Goal: Task Accomplishment & Management: Use online tool/utility

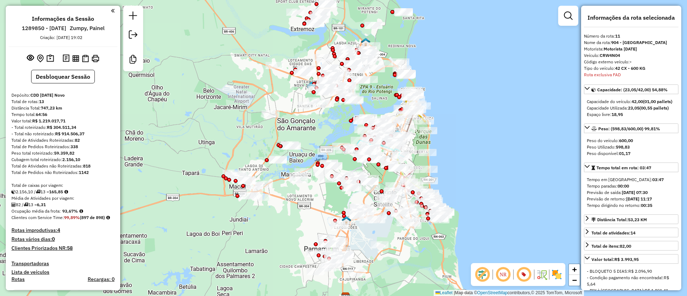
select select "*********"
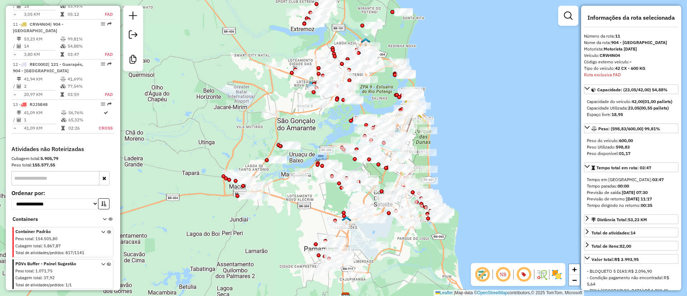
scroll to position [304, 0]
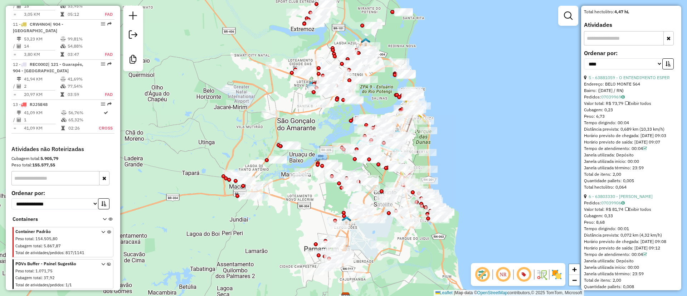
drag, startPoint x: 462, startPoint y: 96, endPoint x: 342, endPoint y: 12, distance: 146.0
click at [462, 96] on div "Janela de atendimento Grade de atendimento Capacidade Transportadoras Veículos …" at bounding box center [343, 148] width 687 height 296
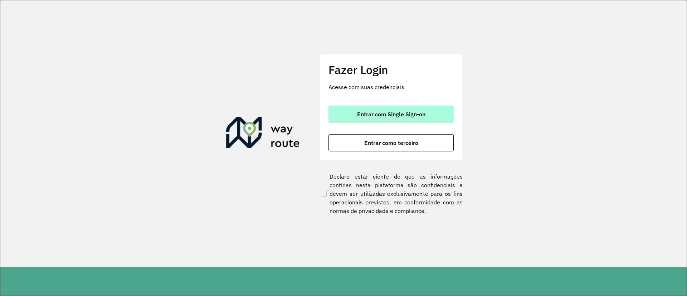
click at [374, 111] on span "Entrar com Single Sign-on" at bounding box center [391, 114] width 68 height 6
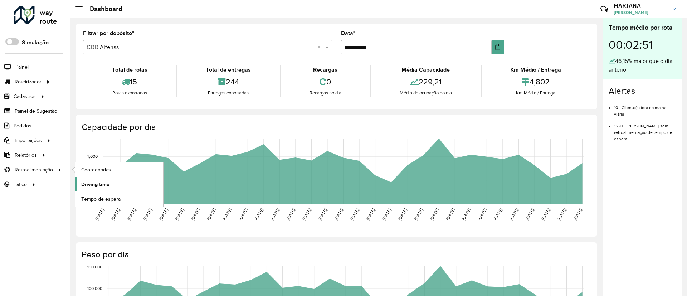
click at [98, 188] on span "Driving time" at bounding box center [95, 185] width 28 height 8
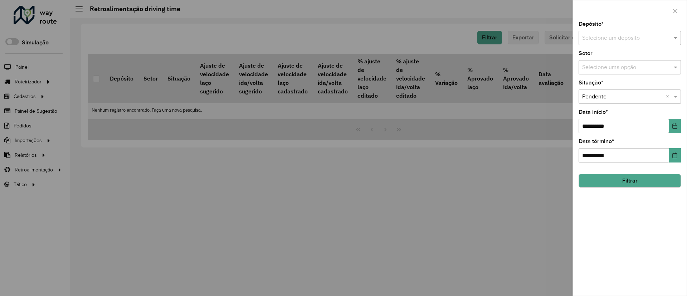
click at [456, 33] on div "Selecione um depósito" at bounding box center [630, 38] width 102 height 14
type input "***"
click at [456, 129] on button "Choose Date" at bounding box center [675, 126] width 12 height 14
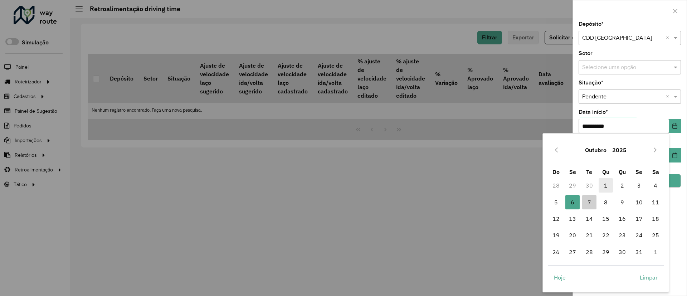
click at [456, 187] on span "1" at bounding box center [606, 185] width 14 height 14
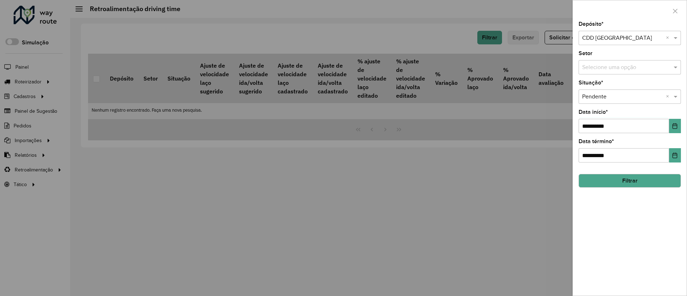
click at [456, 180] on button "Filtrar" at bounding box center [630, 181] width 102 height 14
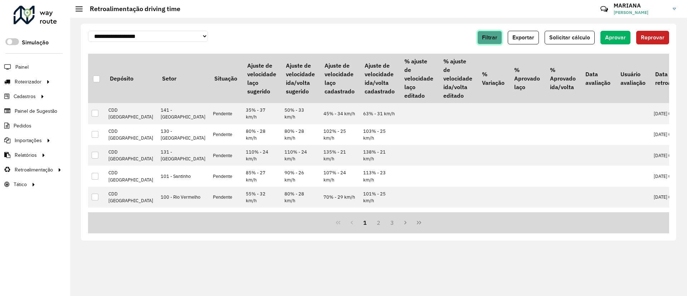
click at [456, 36] on span "Filtrar" at bounding box center [489, 37] width 15 height 6
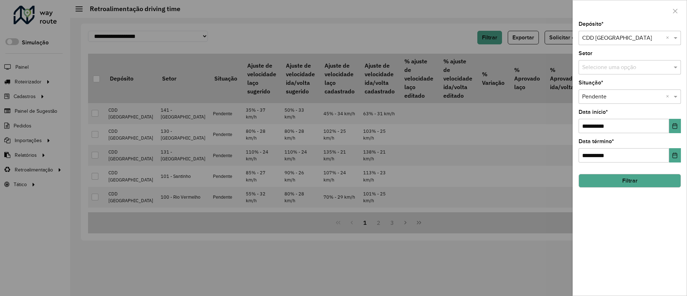
click at [456, 39] on input "text" at bounding box center [622, 38] width 81 height 9
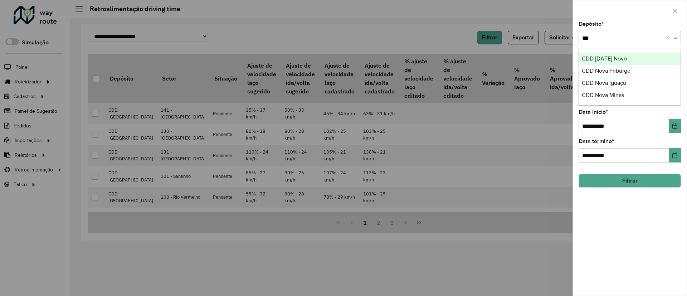
type input "****"
click at [456, 56] on span "CDD Natal Novo" at bounding box center [604, 58] width 45 height 6
click at [456, 181] on button "Filtrar" at bounding box center [630, 181] width 102 height 14
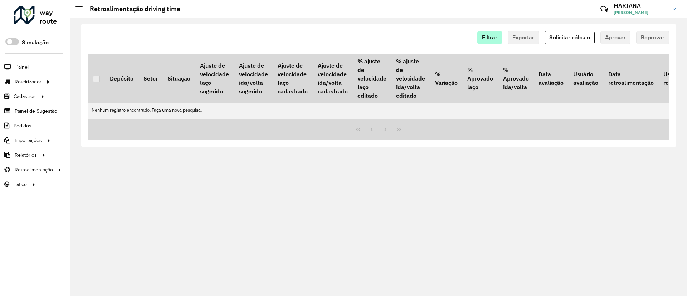
drag, startPoint x: 479, startPoint y: 42, endPoint x: 483, endPoint y: 42, distance: 4.0
click at [456, 42] on div "Filtrar Exportar Solicitar cálculo Aprovar Reprovar" at bounding box center [378, 38] width 581 height 14
click at [456, 42] on button "Filtrar" at bounding box center [490, 38] width 25 height 14
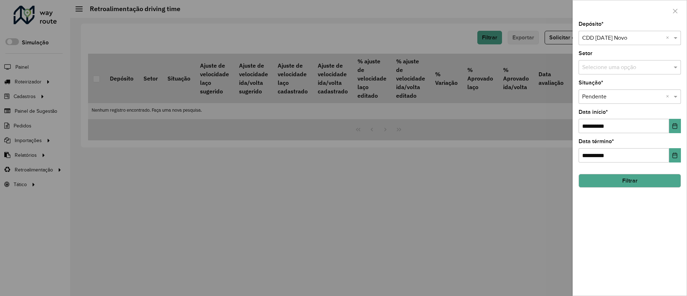
click at [456, 178] on button "Filtrar" at bounding box center [630, 181] width 102 height 14
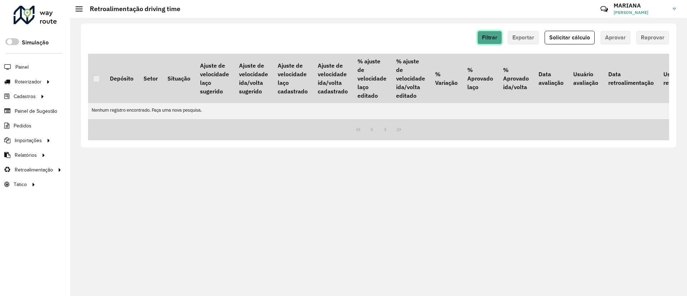
click at [456, 39] on span "Filtrar" at bounding box center [489, 37] width 15 height 6
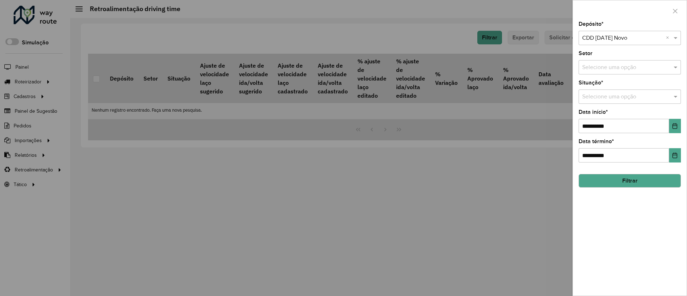
click at [456, 174] on div "**********" at bounding box center [630, 158] width 114 height 274
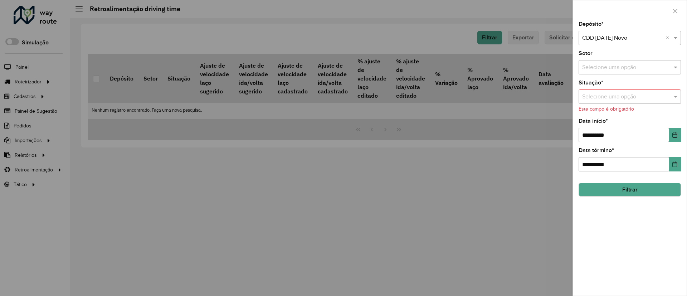
click at [456, 104] on div "Situação * Selecione uma opção Este campo é obrigatório" at bounding box center [630, 96] width 102 height 33
click at [456, 101] on div "Selecione uma opção" at bounding box center [630, 96] width 102 height 14
click at [456, 117] on div "Pendente" at bounding box center [630, 117] width 102 height 12
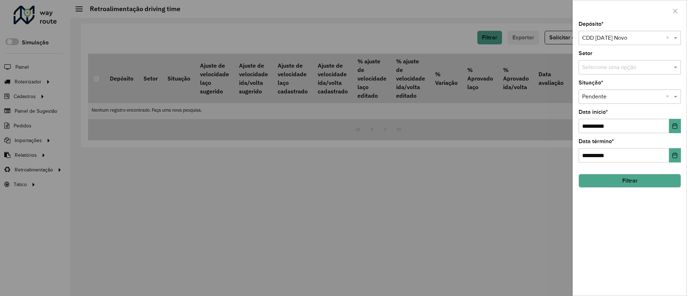
click at [456, 178] on button "Filtrar" at bounding box center [630, 181] width 102 height 14
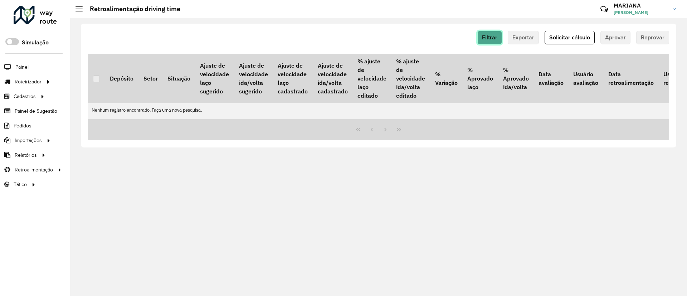
click at [456, 37] on span "Filtrar" at bounding box center [489, 37] width 15 height 6
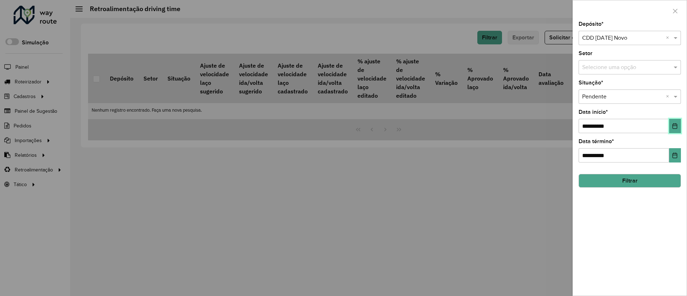
click at [456, 127] on icon "Choose Date" at bounding box center [675, 126] width 6 height 6
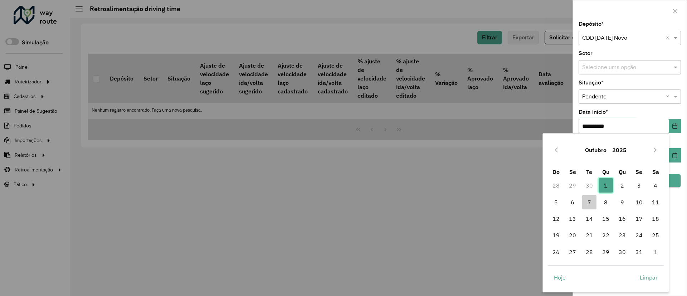
click at [456, 186] on span "1" at bounding box center [606, 185] width 14 height 14
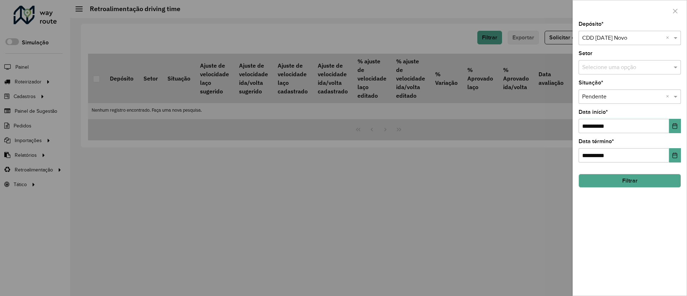
click at [456, 178] on button "Filtrar" at bounding box center [630, 181] width 102 height 14
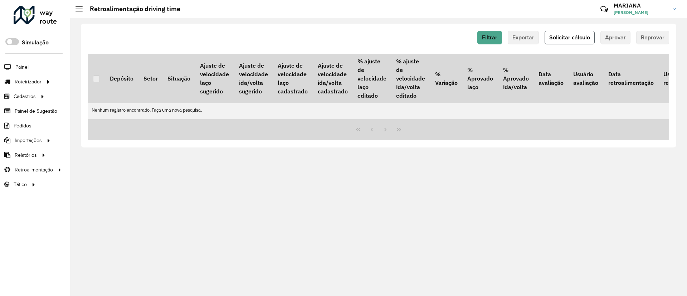
click at [456, 35] on span "Solicitar cálculo" at bounding box center [569, 37] width 41 height 6
click at [456, 40] on span "Filtrar" at bounding box center [489, 37] width 15 height 6
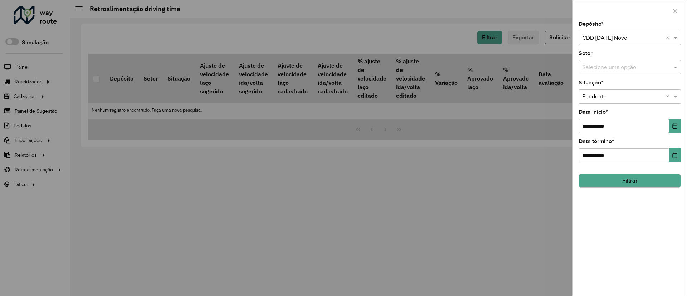
click at [456, 42] on div "Selecione um depósito × CDD Natal Novo ×" at bounding box center [630, 38] width 102 height 14
type input "***"
click at [456, 179] on button "Filtrar" at bounding box center [630, 181] width 102 height 14
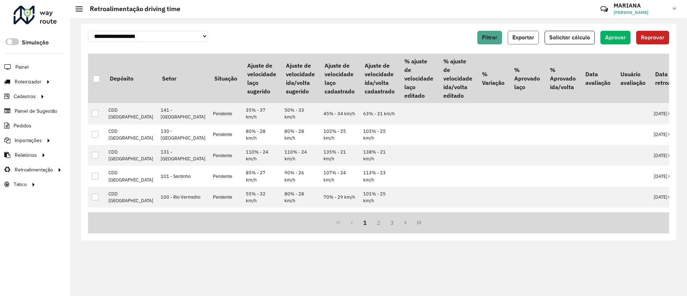
click at [456, 37] on span "Exportar" at bounding box center [524, 37] width 22 height 6
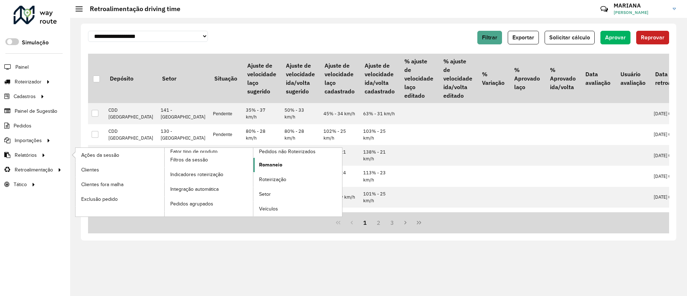
click at [255, 162] on link "Romaneio" at bounding box center [297, 165] width 89 height 14
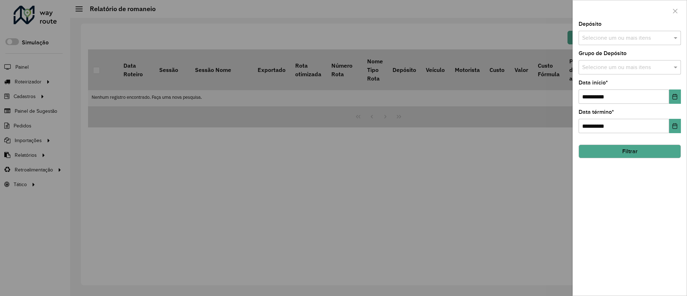
click at [456, 37] on input "text" at bounding box center [627, 38] width 92 height 9
type input "***"
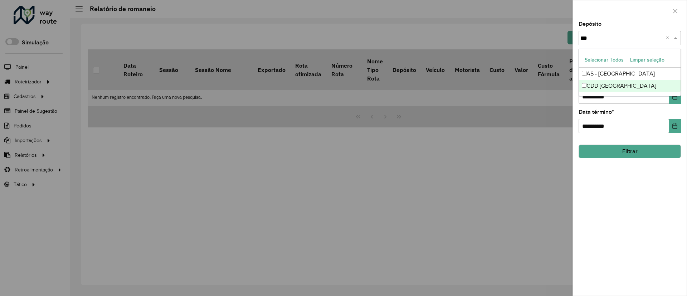
click at [456, 85] on div "CDD Florianópolis" at bounding box center [630, 86] width 102 height 12
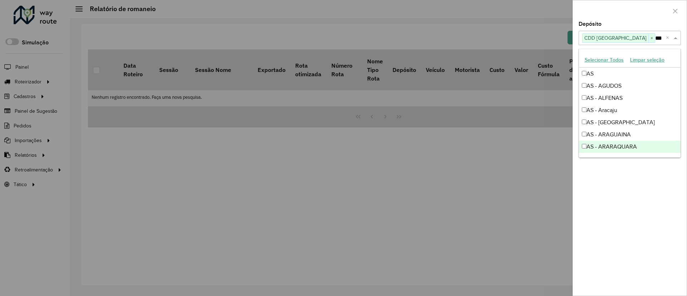
click at [456, 197] on div "**********" at bounding box center [630, 158] width 114 height 274
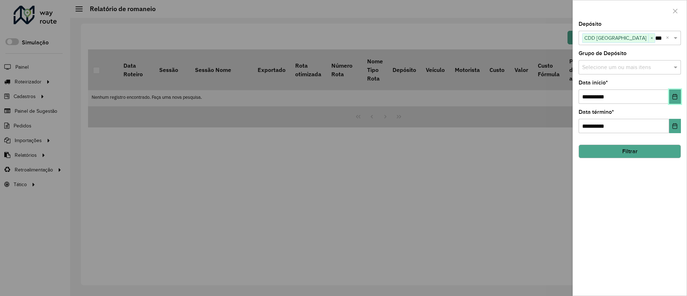
click at [456, 95] on button "Choose Date" at bounding box center [675, 96] width 12 height 14
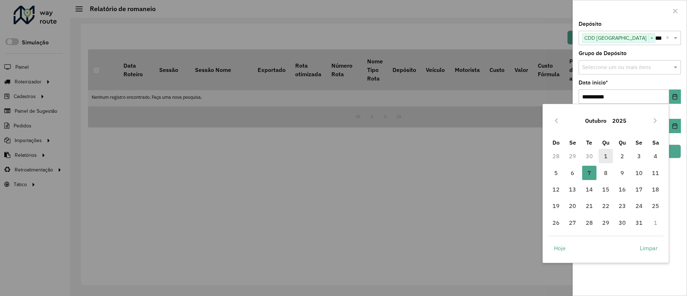
click at [456, 151] on span "1" at bounding box center [606, 156] width 14 height 14
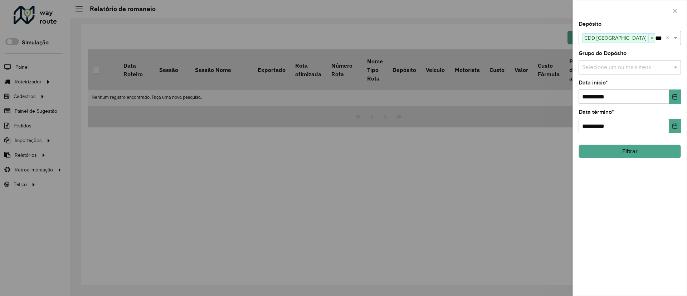
click at [456, 151] on button "Filtrar" at bounding box center [630, 152] width 102 height 14
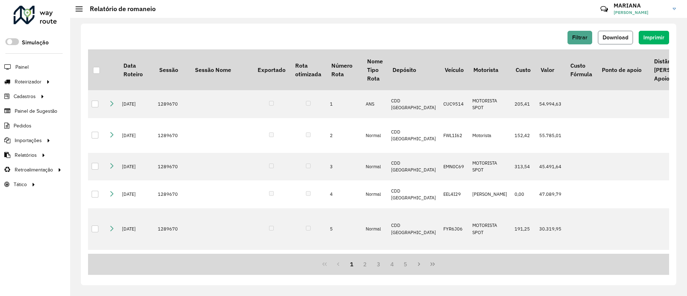
click at [456, 42] on button "Download" at bounding box center [615, 38] width 35 height 14
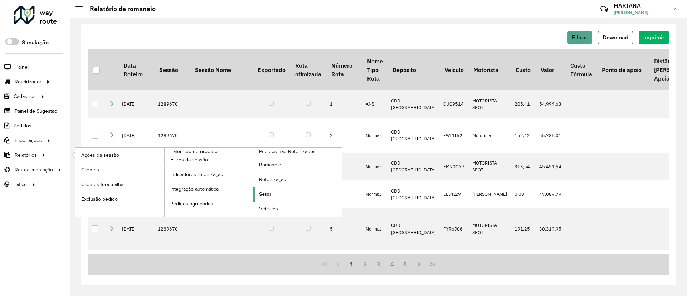
click at [273, 195] on link "Setor" at bounding box center [297, 194] width 89 height 14
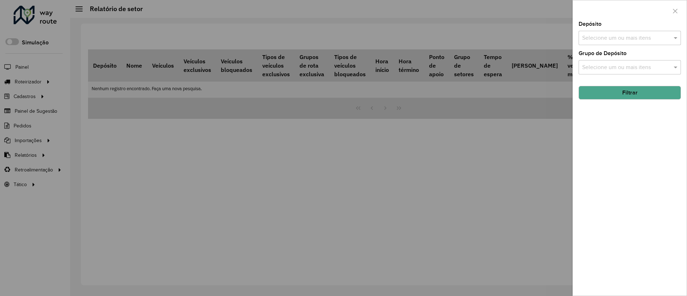
click at [456, 35] on input "text" at bounding box center [627, 38] width 92 height 9
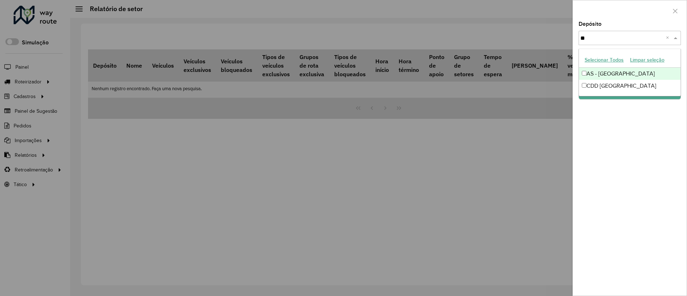
type input "***"
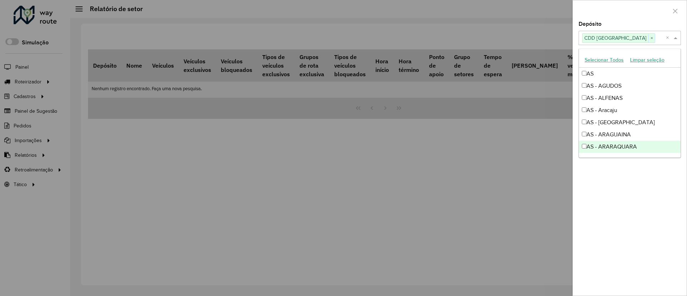
click at [456, 197] on div "Depósito Selecione um ou mais itens CDD Florianópolis × × Grupo de Depósito Sel…" at bounding box center [630, 158] width 114 height 274
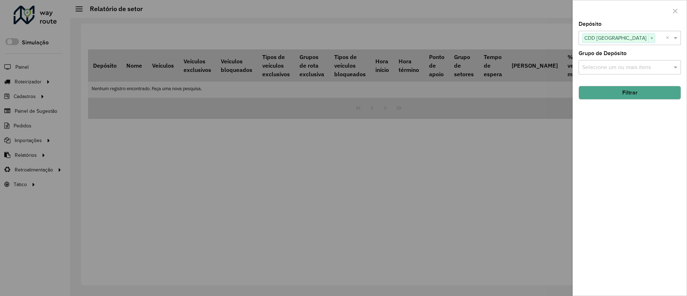
click at [456, 88] on button "Filtrar" at bounding box center [630, 93] width 102 height 14
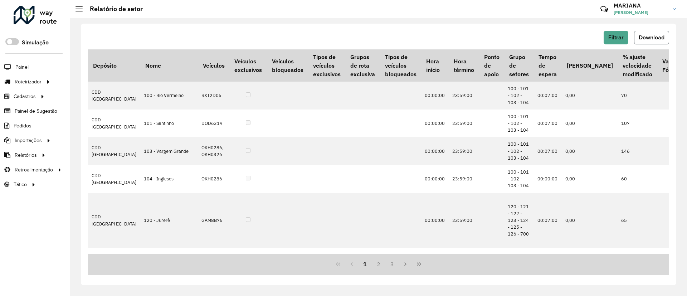
click at [456, 39] on span "Download" at bounding box center [652, 37] width 26 height 6
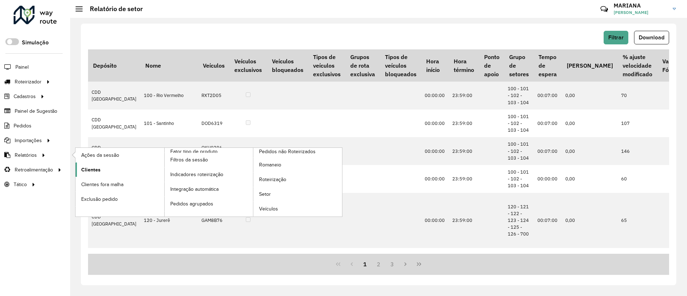
click at [89, 170] on span "Clientes" at bounding box center [90, 170] width 19 height 8
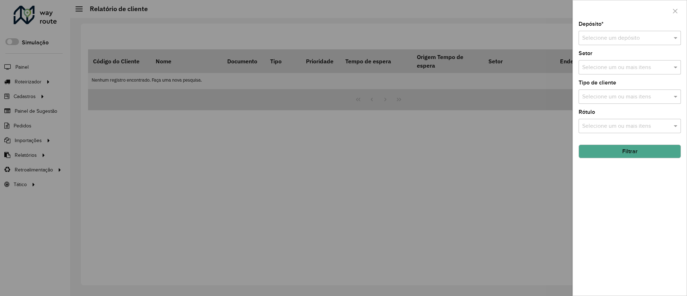
click at [456, 46] on div "Depósito * Selecione um depósito Setor Selecione um ou mais itens Tipo de clien…" at bounding box center [630, 158] width 114 height 274
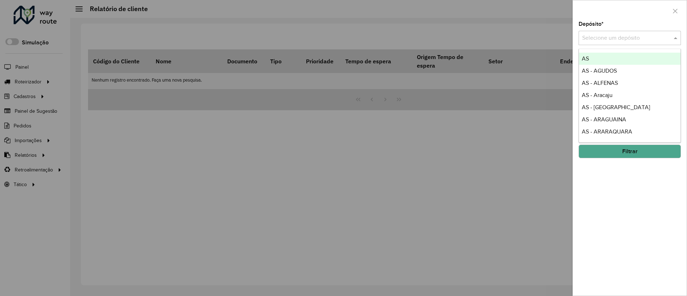
click at [456, 44] on div "Selecione um depósito" at bounding box center [630, 38] width 102 height 14
type input "***"
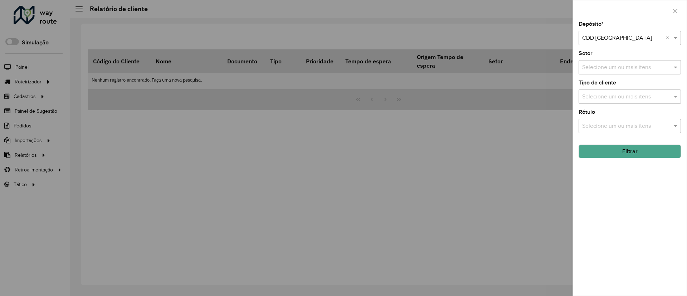
click at [456, 149] on button "Filtrar" at bounding box center [630, 152] width 102 height 14
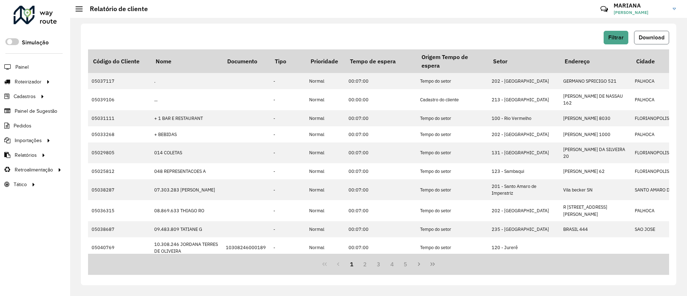
click at [456, 38] on span "Download" at bounding box center [652, 37] width 26 height 6
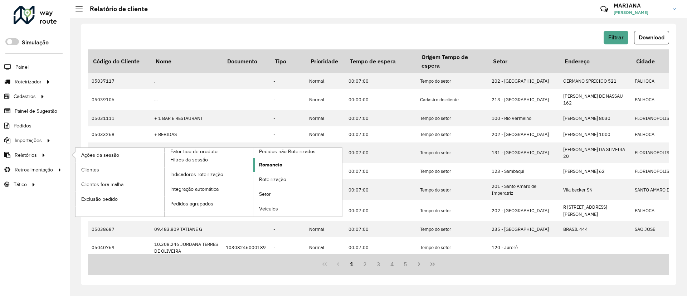
click at [267, 165] on span "Romaneio" at bounding box center [270, 165] width 23 height 8
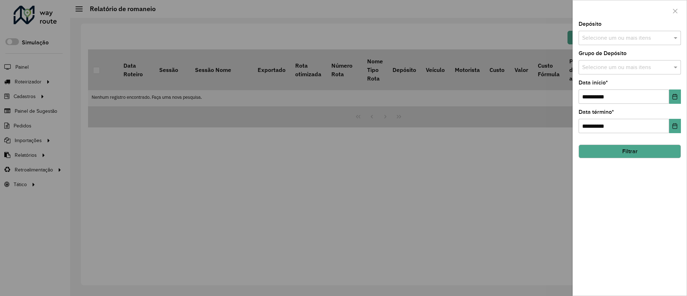
click at [456, 40] on input "text" at bounding box center [627, 38] width 92 height 9
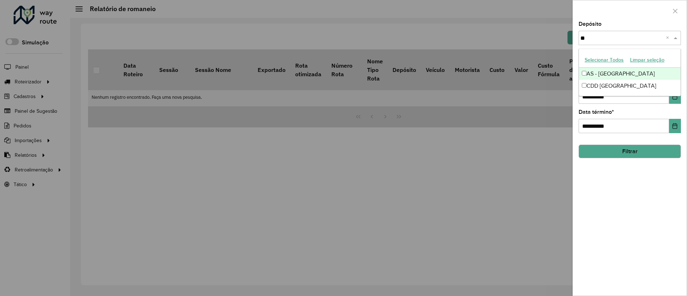
type input "***"
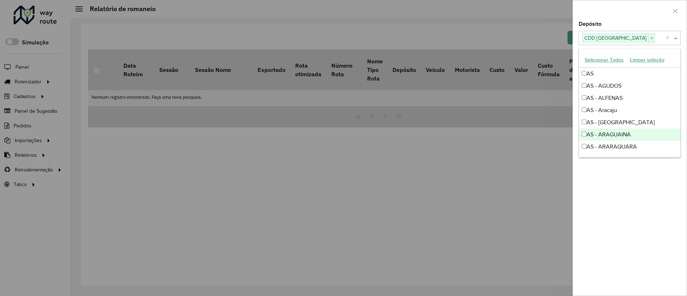
click at [456, 197] on div "**********" at bounding box center [630, 158] width 114 height 274
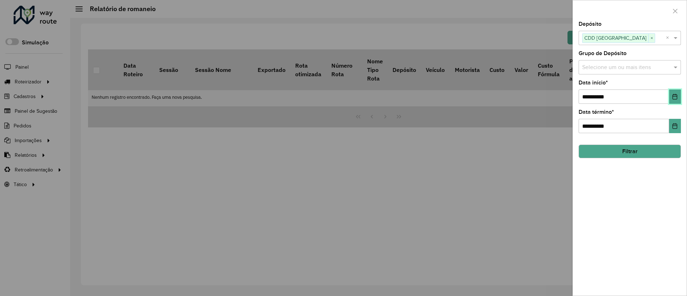
click at [456, 95] on icon "Choose Date" at bounding box center [675, 97] width 5 height 6
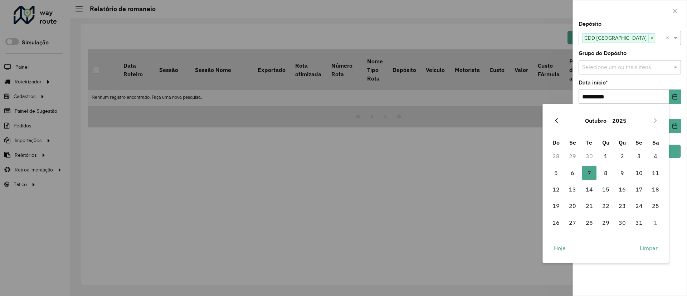
click at [456, 121] on icon "Previous Month" at bounding box center [556, 120] width 3 height 5
click at [456, 155] on span "1" at bounding box center [573, 156] width 14 height 14
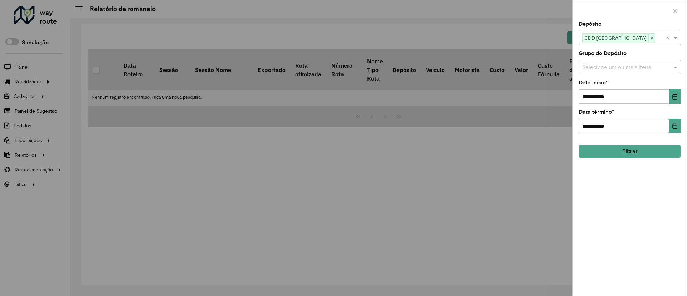
click at [456, 151] on button "Filtrar" at bounding box center [630, 152] width 102 height 14
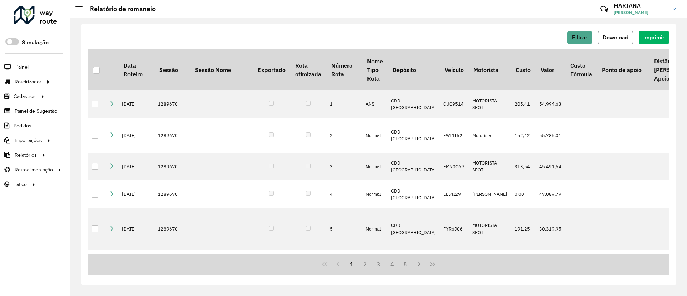
click at [456, 43] on button "Download" at bounding box center [615, 38] width 35 height 14
click at [110, 183] on link "Driving time" at bounding box center [120, 184] width 88 height 14
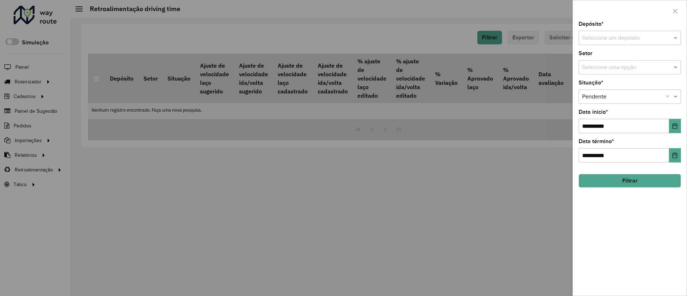
click at [456, 39] on input "text" at bounding box center [622, 38] width 81 height 9
click at [456, 40] on input "***" at bounding box center [622, 38] width 81 height 9
type input "***"
click at [456, 68] on span "CDD Florianópolis" at bounding box center [617, 71] width 70 height 6
click at [456, 125] on icon "Choose Date" at bounding box center [675, 126] width 6 height 6
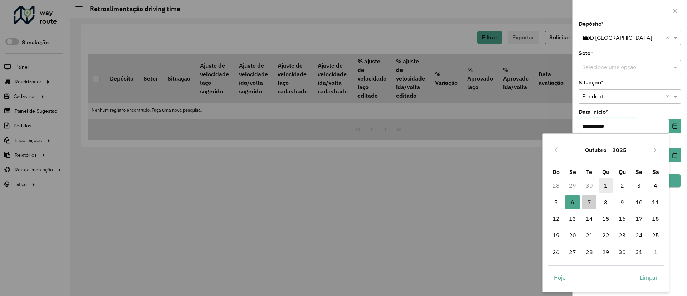
click at [456, 184] on span "1" at bounding box center [606, 185] width 14 height 14
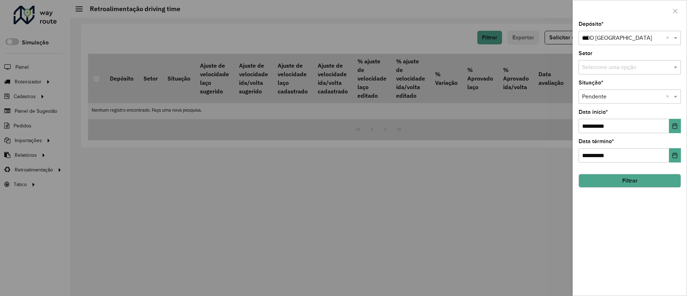
click at [456, 181] on button "Filtrar" at bounding box center [630, 181] width 102 height 14
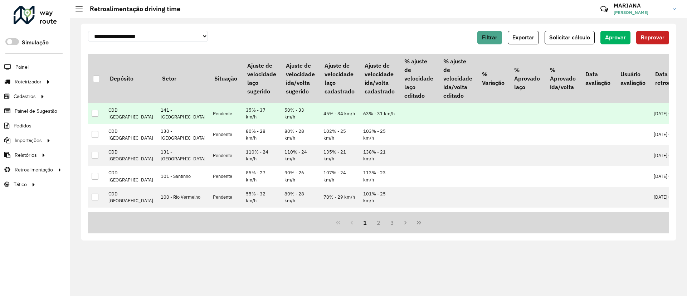
click at [95, 117] on div at bounding box center [95, 113] width 7 height 7
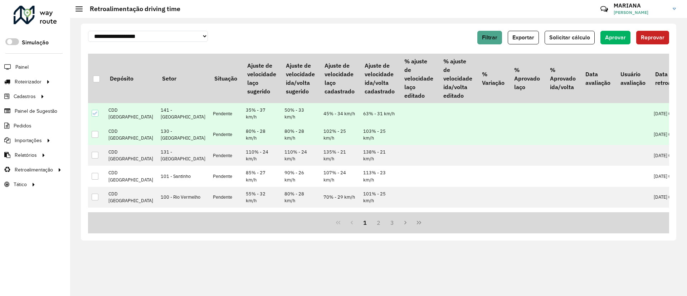
click at [94, 138] on div at bounding box center [95, 134] width 7 height 7
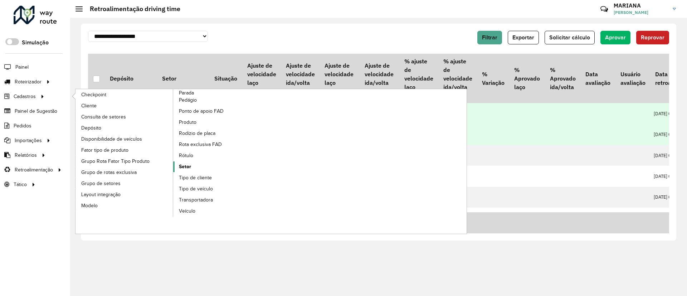
click at [180, 167] on span "Setor" at bounding box center [185, 167] width 12 height 8
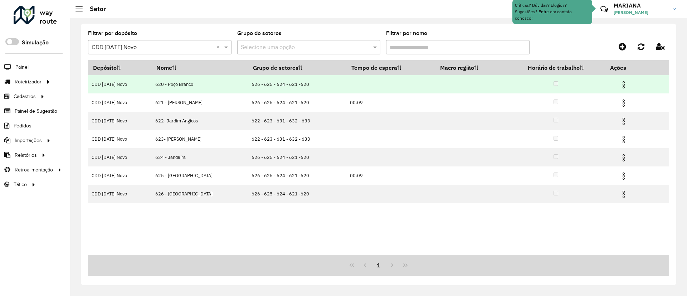
click at [456, 86] on img at bounding box center [624, 85] width 9 height 9
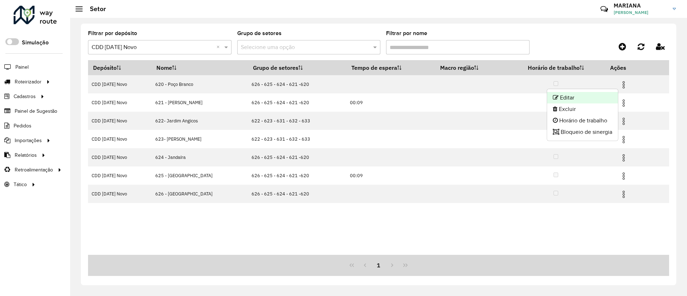
click at [456, 96] on li "Editar" at bounding box center [582, 97] width 71 height 11
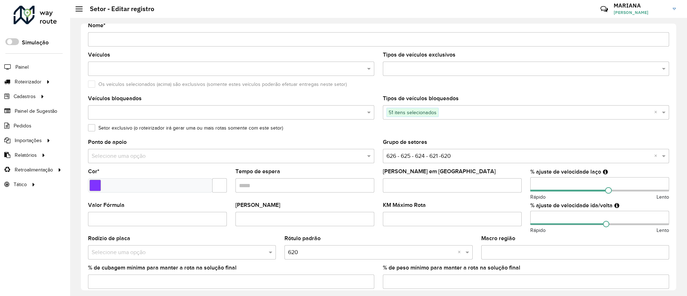
scroll to position [54, 0]
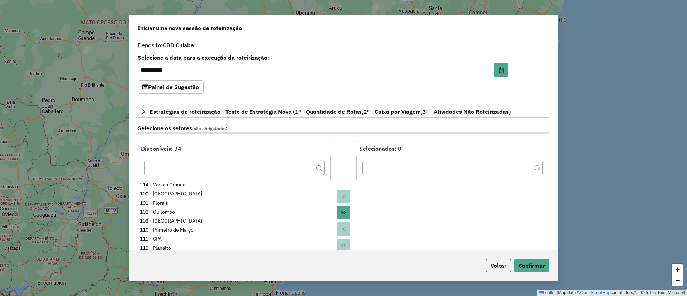
select select "*"
